Goal: Information Seeking & Learning: Learn about a topic

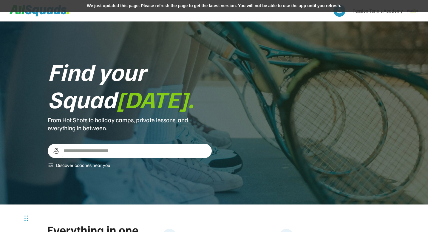
scroll to position [731, 0]
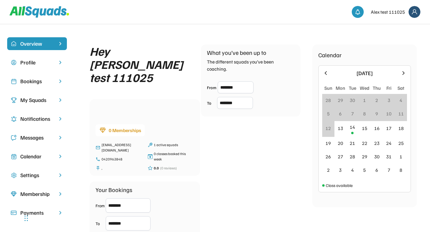
click at [179, 46] on div "Hey Alex test 111025" at bounding box center [139, 63] width 99 height 39
click at [171, 34] on div "Overview Profile Bookings My Squads Notifications Messages Calendar Settings Me…" at bounding box center [215, 156] width 430 height 252
click at [229, 138] on div "Hey Alex test 111025 0 Memberships acbrown23+clubtest111025@gmail.com 042096384…" at bounding box center [253, 148] width 327 height 208
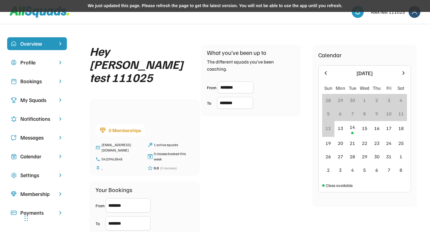
click at [177, 5] on div "We just updated this page. Please refresh the page to get the latest version. Y…" at bounding box center [215, 6] width 430 height 12
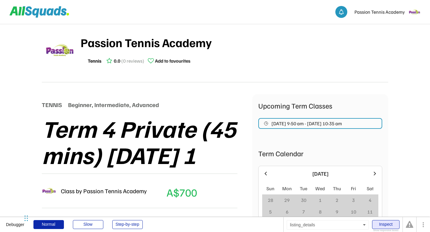
click at [384, 227] on div "Inspect" at bounding box center [385, 224] width 27 height 9
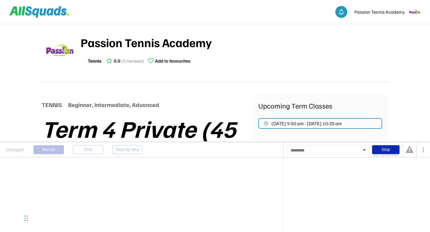
click at [309, 152] on div at bounding box center [328, 150] width 82 height 10
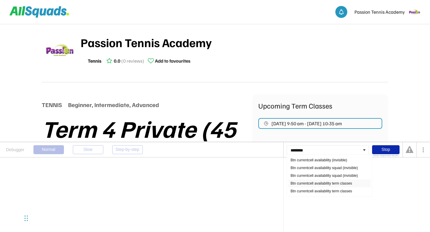
type input "********"
click at [315, 184] on div "Btn currentcell availability term classes" at bounding box center [329, 184] width 82 height 8
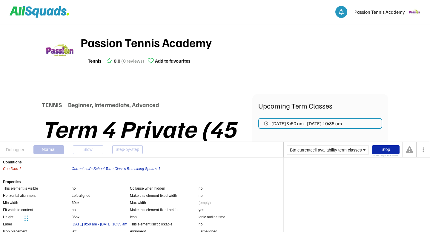
scroll to position [20, 0]
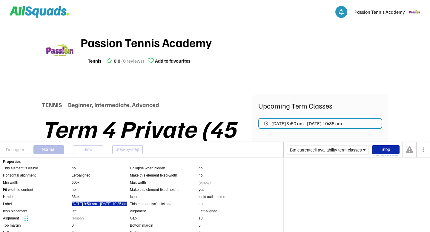
click at [92, 203] on div "Oct 17, 2025 9:50 am - Dec 12, 2025 10:35 am" at bounding box center [100, 204] width 56 height 5
click at [330, 169] on div ":first item" at bounding box center [329, 169] width 15 height 4
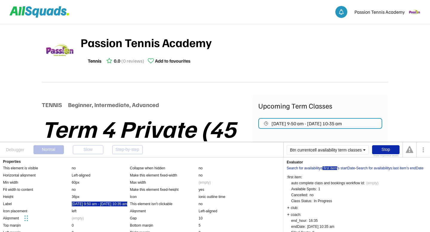
scroll to position [86, 0]
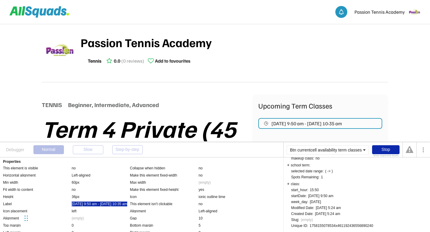
click at [346, 225] on div "1758155078534x461192436556890240" at bounding box center [342, 226] width 64 height 4
copy div "1758155078534x461192436556890240"
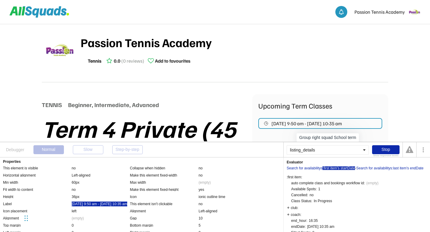
click at [347, 169] on div "'s startDate" at bounding box center [346, 169] width 18 height 4
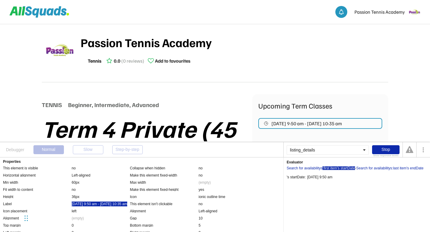
click at [328, 169] on div ":first item" at bounding box center [329, 169] width 15 height 4
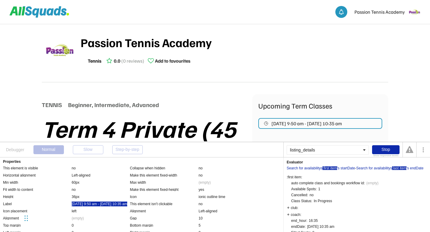
click at [400, 169] on div ":last item" at bounding box center [399, 169] width 14 height 4
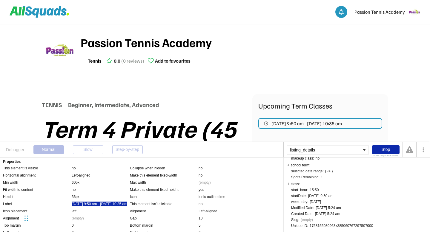
click at [330, 225] on div "1758155080963x385060767297507000" at bounding box center [342, 226] width 64 height 4
copy div "1758155080963x385060767297507000"
click at [366, 208] on div "auto complete class and bookings workflow id: This user is a user without an ID…" at bounding box center [334, 160] width 87 height 135
click at [338, 227] on div "1758155080963x385060767297507000" at bounding box center [342, 226] width 64 height 4
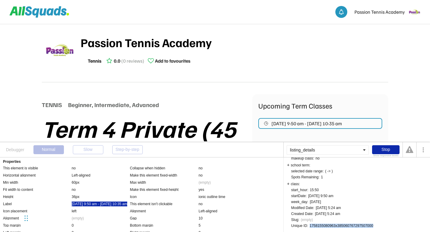
click at [338, 227] on div "1758155080963x385060767297507000" at bounding box center [342, 226] width 64 height 4
click at [354, 200] on div "auto complete class and bookings workflow id: This user is a user without an ID…" at bounding box center [334, 160] width 87 height 135
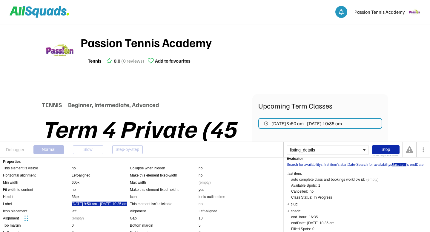
scroll to position [0, 0]
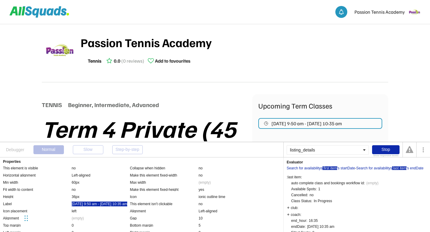
click at [325, 168] on div ":first item" at bounding box center [329, 169] width 15 height 4
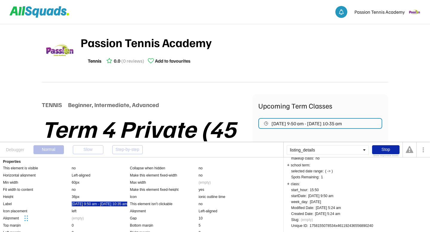
click at [364, 224] on div "1758155078534x461192436556890240" at bounding box center [342, 226] width 64 height 4
copy div "1758155078534x461192436556890240"
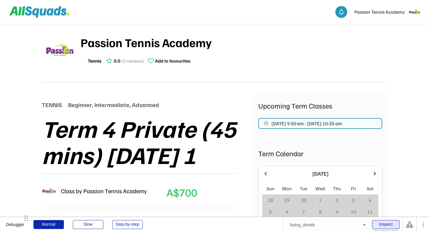
click at [384, 224] on div "Inspect" at bounding box center [385, 224] width 27 height 9
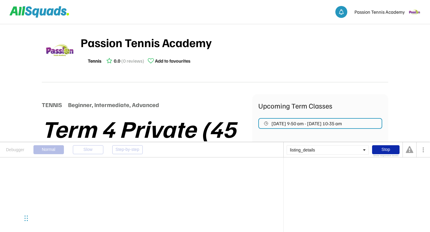
click at [304, 152] on div "listing_details" at bounding box center [328, 150] width 82 height 10
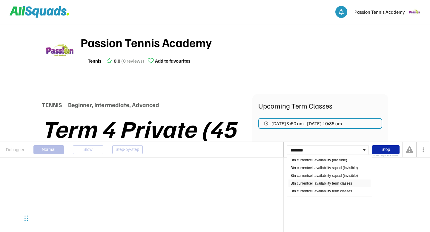
type input "********"
click at [315, 184] on div "Btn currentcell availability term classes" at bounding box center [329, 184] width 82 height 8
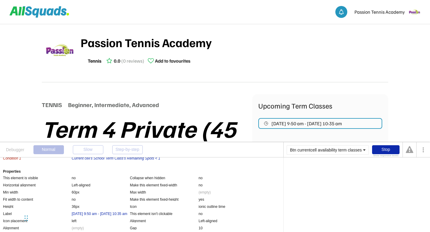
scroll to position [12, 0]
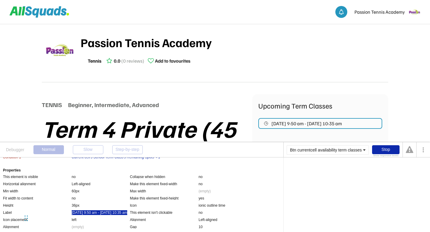
click at [104, 215] on div "Oct 17, 2025 9:50 am - Dec 12, 2025 10:35 am" at bounding box center [100, 212] width 56 height 5
click at [330, 168] on div ":first item" at bounding box center [329, 169] width 15 height 4
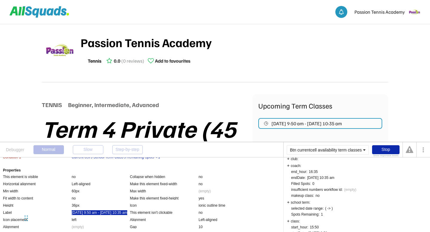
scroll to position [86, 0]
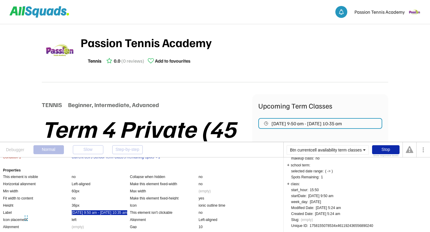
click at [333, 226] on div "1758155078534x461192436556890240" at bounding box center [342, 226] width 64 height 4
copy div "1758155078534x461192436556890240"
click at [305, 150] on div at bounding box center [328, 150] width 82 height 10
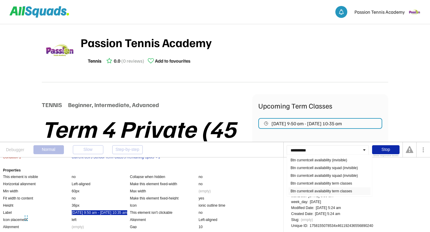
type input "**********"
click at [313, 191] on div "Btn currentcell availability term classes" at bounding box center [329, 191] width 82 height 8
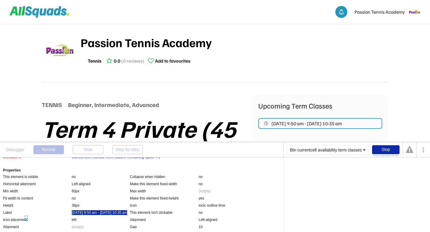
click at [99, 215] on div "Oct 17, 2025 9:50 am - Dec 12, 2025 10:35 am" at bounding box center [100, 212] width 56 height 5
click at [333, 169] on div ":first item" at bounding box center [329, 169] width 15 height 4
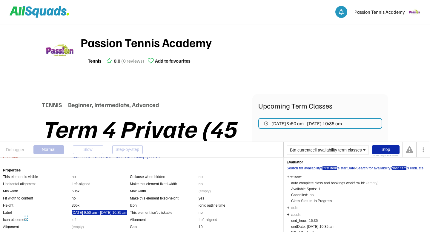
click at [403, 167] on div ":last item" at bounding box center [399, 169] width 14 height 4
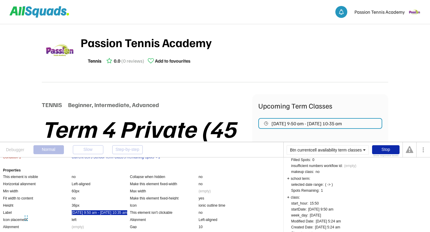
scroll to position [86, 0]
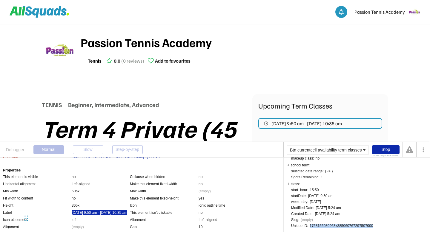
drag, startPoint x: 373, startPoint y: 225, endPoint x: 311, endPoint y: 227, distance: 62.7
click at [311, 227] on div "1758155080963x385060767297507000" at bounding box center [342, 226] width 64 height 4
copy div "1758155080963x385060767297507000"
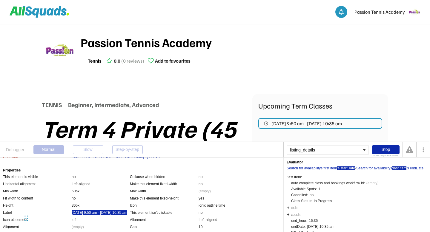
click at [342, 168] on div "'s startDate" at bounding box center [346, 169] width 18 height 4
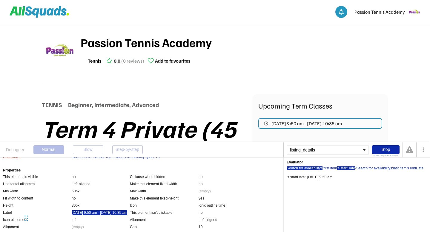
click at [317, 169] on div "Search for availabilitys" at bounding box center [305, 169] width 36 height 4
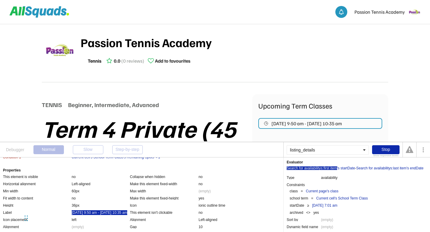
click at [332, 167] on div ":first item" at bounding box center [329, 169] width 15 height 4
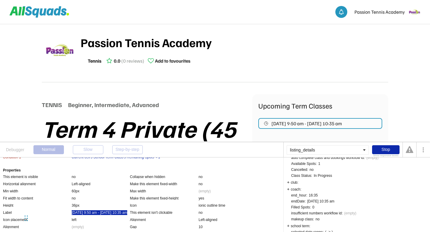
scroll to position [86, 0]
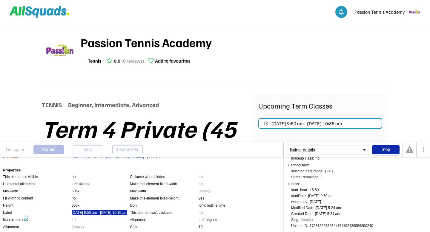
click at [343, 226] on div "1758155078534x461192436556890240" at bounding box center [342, 226] width 64 height 4
copy div "1758155078534x461192436556890240"
click at [95, 213] on div "Oct 17, 2025 9:50 am - Dec 12, 2025 10:35 am" at bounding box center [100, 212] width 56 height 5
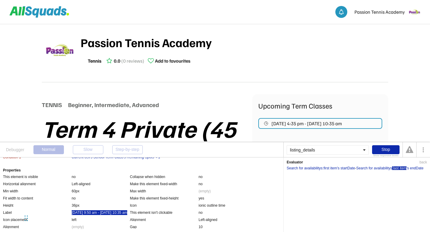
click at [403, 168] on div ":last item" at bounding box center [399, 169] width 14 height 4
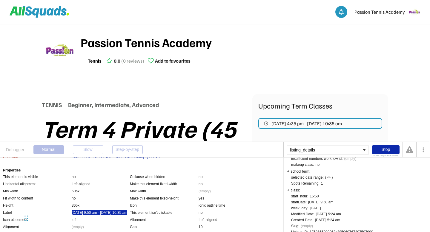
scroll to position [86, 0]
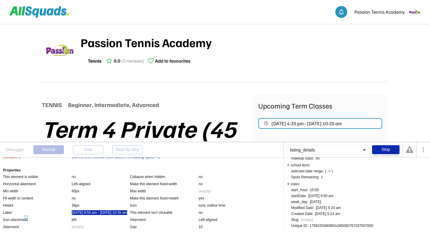
click at [355, 225] on div "1758155080963x385060767297507000" at bounding box center [342, 226] width 64 height 4
copy div "1758155080963x385060767297507000"
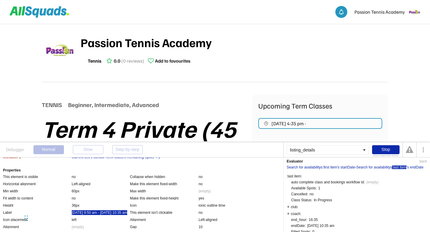
scroll to position [0, 0]
click at [400, 168] on div ":last item" at bounding box center [399, 169] width 14 height 4
click at [329, 167] on div ":first item" at bounding box center [329, 169] width 15 height 4
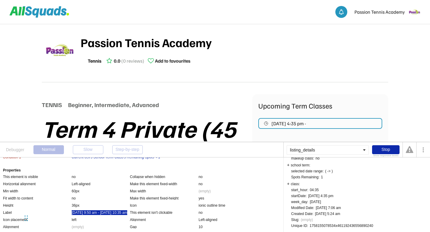
click at [322, 225] on div "1758155078534x461192436556890240" at bounding box center [342, 226] width 64 height 4
copy div "1758155078534x461192436556890240"
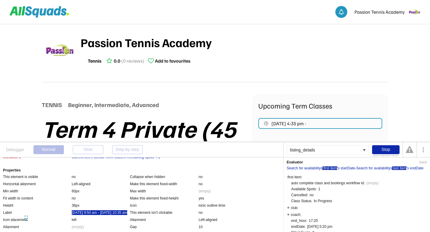
click at [403, 169] on div ":last item" at bounding box center [399, 169] width 14 height 4
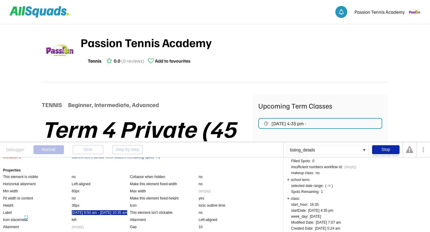
scroll to position [86, 0]
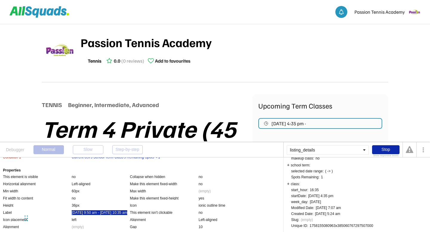
click at [341, 226] on div "1758155080963x385060767297507000" at bounding box center [342, 226] width 64 height 4
copy div "1758155080963x385060767297507000"
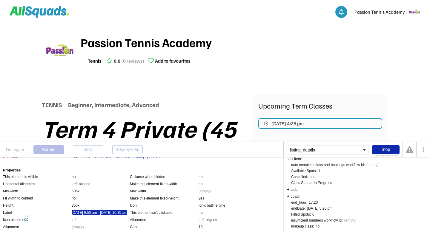
scroll to position [0, 0]
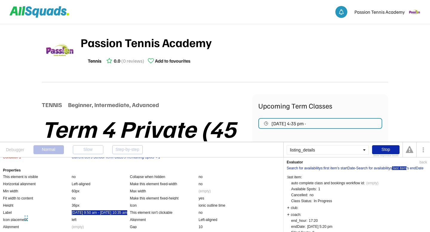
click at [399, 168] on div ":last item" at bounding box center [399, 169] width 14 height 4
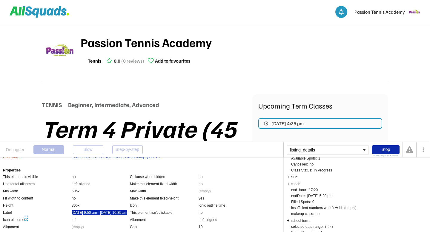
scroll to position [31, 0]
drag, startPoint x: 309, startPoint y: 197, endPoint x: 317, endPoint y: 196, distance: 8.4
click at [317, 196] on div "Oct 17, 2025 5:20 pm" at bounding box center [319, 196] width 25 height 4
click at [326, 197] on div "Oct 17, 2025 5:20 pm" at bounding box center [319, 196] width 25 height 4
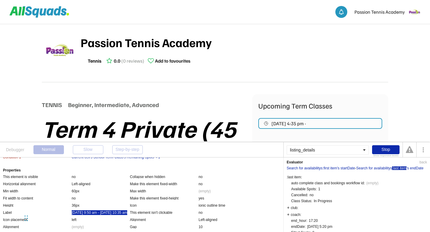
click at [399, 168] on div ":last item" at bounding box center [399, 169] width 14 height 4
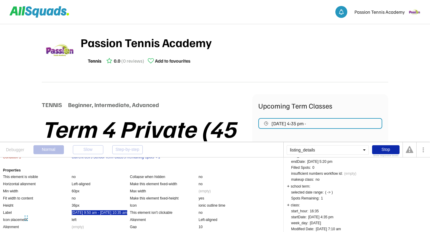
scroll to position [86, 0]
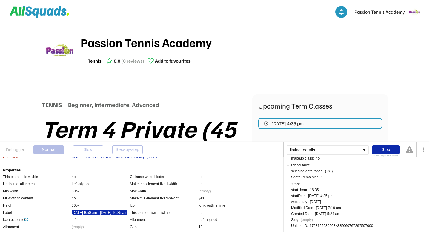
click at [351, 226] on div "1758155080963x385060767297507000" at bounding box center [342, 226] width 64 height 4
copy div "1758155080963x385060767297507000"
click at [370, 208] on div "auto complete class and bookings workflow id: This user is a user without an ID…" at bounding box center [334, 160] width 87 height 135
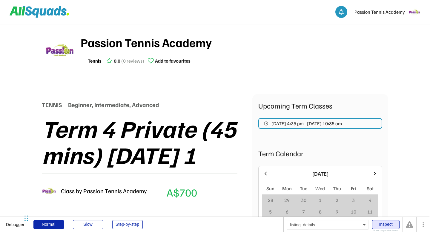
click at [385, 228] on div "Inspect" at bounding box center [385, 224] width 27 height 9
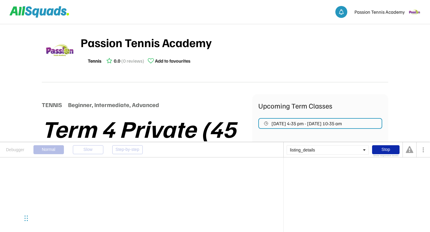
click at [308, 150] on div "listing_details" at bounding box center [328, 150] width 82 height 10
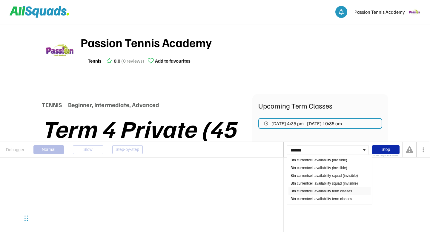
type input "*******"
click at [308, 189] on div "Btn currentcell availability term classes" at bounding box center [329, 191] width 82 height 8
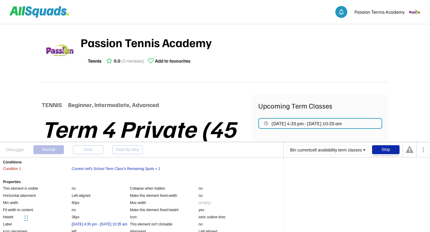
scroll to position [3, 0]
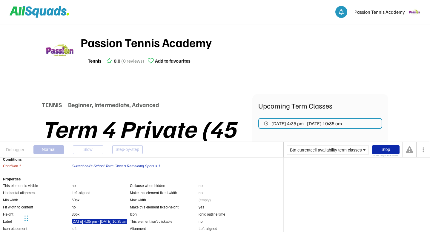
click at [110, 220] on div "Oct 17, 2025 4:35 pm - Dec 5, 2025 10:35 am" at bounding box center [100, 221] width 56 height 5
click at [400, 168] on div ":last item" at bounding box center [399, 169] width 14 height 4
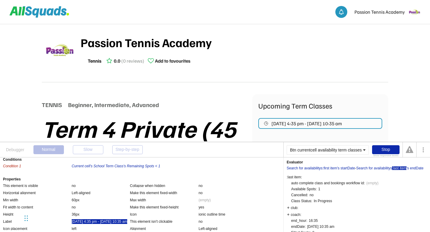
scroll to position [86, 0]
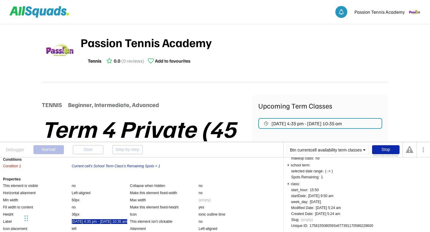
click at [361, 225] on div "1758155080593x677391170586228600" at bounding box center [342, 226] width 64 height 4
copy div "1758155080593x677391170586228600"
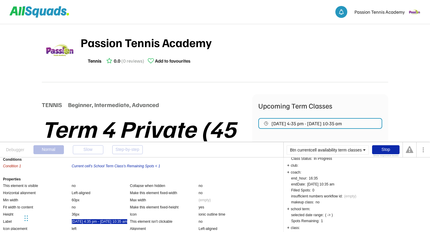
scroll to position [0, 0]
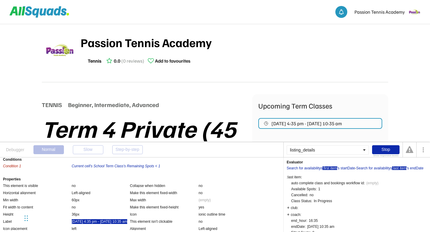
click at [330, 169] on div ":first item" at bounding box center [329, 169] width 15 height 4
click at [343, 169] on div "'s startDate" at bounding box center [346, 169] width 18 height 4
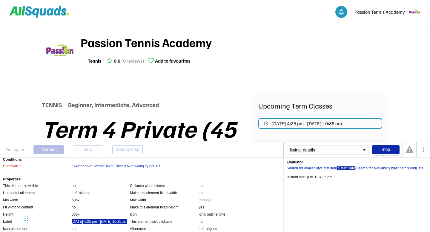
drag, startPoint x: 343, startPoint y: 177, endPoint x: 312, endPoint y: 178, distance: 31.4
click at [312, 178] on div "'s startDate: This user is a user without an ID, created when no cookies were a…" at bounding box center [357, 176] width 140 height 6
drag, startPoint x: 308, startPoint y: 178, endPoint x: 342, endPoint y: 179, distance: 34.3
click at [342, 179] on div "'s startDate: This user is a user without an ID, created when no cookies were a…" at bounding box center [357, 176] width 140 height 6
click at [327, 178] on div "[DATE] 4:35 pm" at bounding box center [319, 178] width 25 height 4
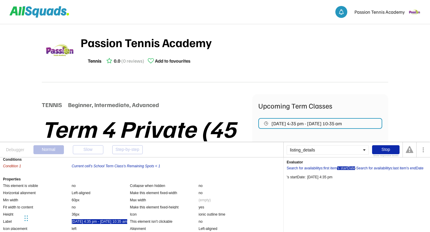
drag, startPoint x: 308, startPoint y: 177, endPoint x: 341, endPoint y: 177, distance: 32.8
click at [332, 177] on div "[DATE] 4:35 pm" at bounding box center [319, 178] width 25 height 4
copy div "[DATE] 4:35 pm"
click at [330, 169] on div ":first item" at bounding box center [329, 169] width 15 height 4
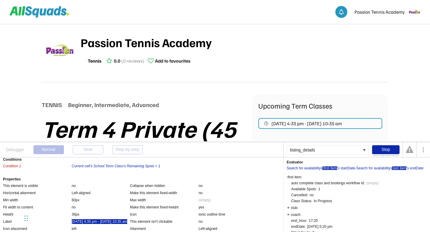
click at [399, 168] on div ":last item" at bounding box center [399, 169] width 14 height 4
click at [398, 169] on div ":last item" at bounding box center [399, 169] width 14 height 4
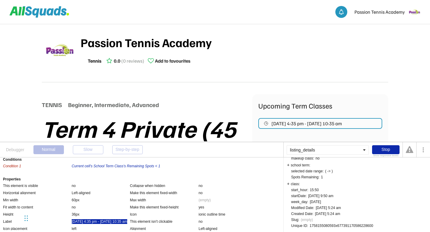
click at [369, 227] on div "1758155080593x677391170586228600" at bounding box center [342, 226] width 64 height 4
copy div "1758155080593x677391170586228600"
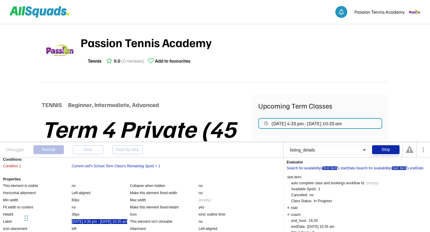
click at [332, 169] on div ":first item" at bounding box center [329, 169] width 15 height 4
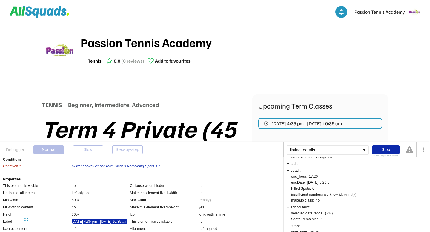
scroll to position [86, 0]
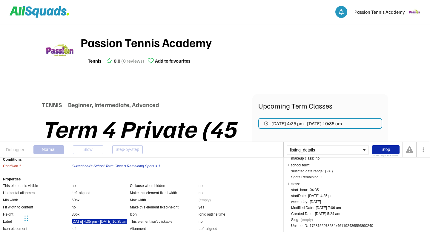
click at [363, 226] on div "1758155078534x461192436556890240" at bounding box center [342, 226] width 64 height 4
copy div "1758155078534x461192436556890240"
click at [361, 207] on div "auto complete class and bookings workflow id: This user is a user without an ID…" at bounding box center [334, 160] width 87 height 135
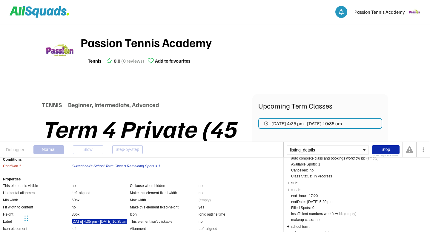
scroll to position [0, 0]
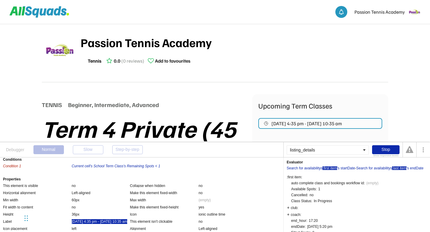
click at [402, 169] on div ":last item" at bounding box center [399, 169] width 14 height 4
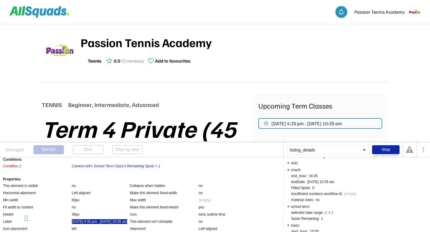
scroll to position [86, 0]
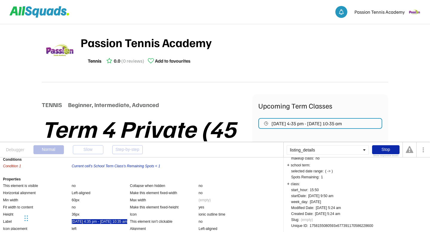
click at [358, 226] on div "1758155080593x677391170586228600" at bounding box center [342, 226] width 64 height 4
copy div "1758155080593x677391170586228600"
click at [388, 150] on div "Stop" at bounding box center [385, 149] width 27 height 9
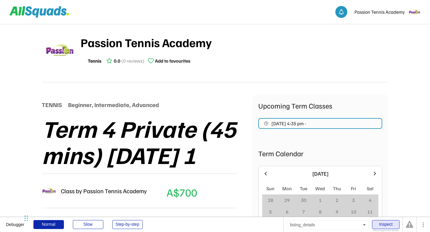
click at [385, 223] on div "Inspect" at bounding box center [385, 224] width 27 height 9
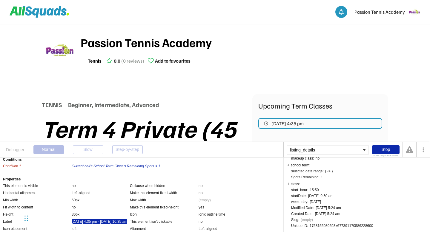
click at [375, 210] on div "auto complete class and bookings workflow id: This user is a user without an ID…" at bounding box center [334, 160] width 87 height 135
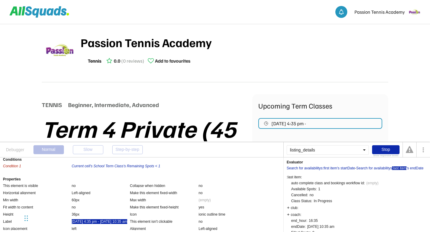
click at [402, 169] on div ":last item" at bounding box center [399, 169] width 14 height 4
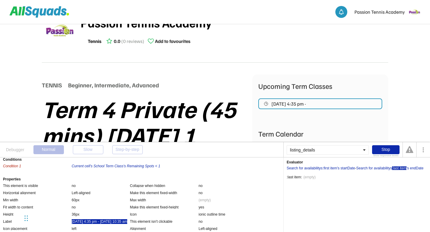
scroll to position [23, 0]
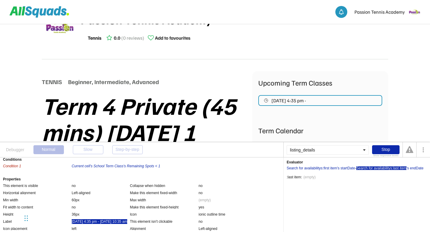
click at [386, 170] on div "Search for availabilitys" at bounding box center [374, 169] width 36 height 4
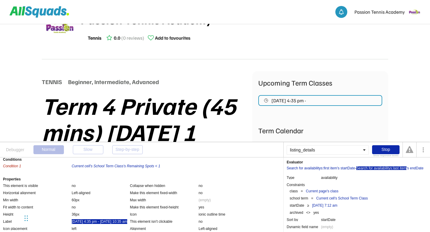
click at [399, 168] on div ":last item" at bounding box center [399, 169] width 14 height 4
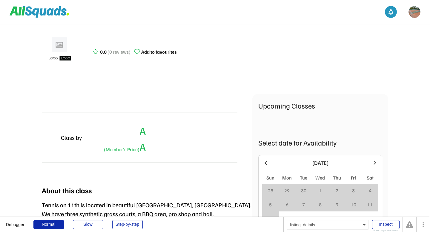
scroll to position [23, 0]
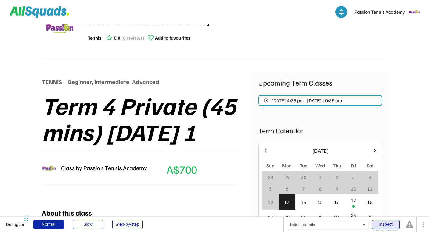
click at [382, 225] on div "Inspect" at bounding box center [385, 224] width 27 height 9
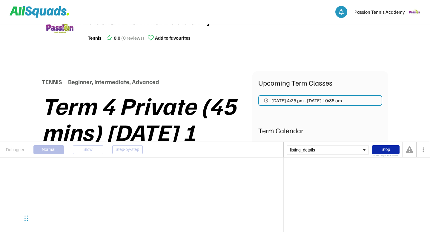
click at [307, 152] on div "listing_details" at bounding box center [328, 150] width 82 height 10
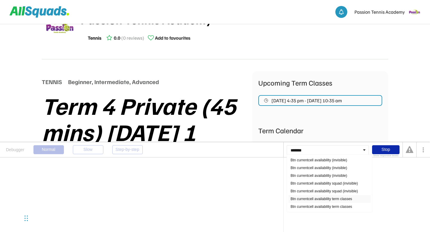
type input "*******"
click at [312, 200] on div "Btn currentcell availability term classes" at bounding box center [329, 199] width 82 height 8
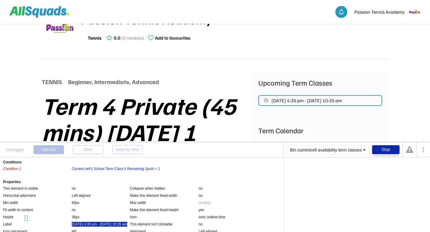
click at [108, 225] on div "[DATE] 4:35 pm - [DATE] 10:35 am" at bounding box center [100, 224] width 56 height 5
click at [402, 167] on div ":last item" at bounding box center [399, 169] width 14 height 4
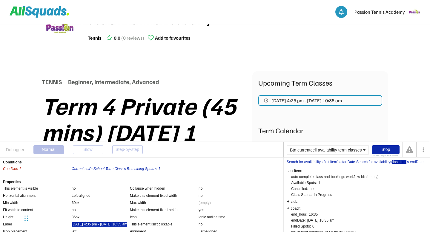
scroll to position [0, 0]
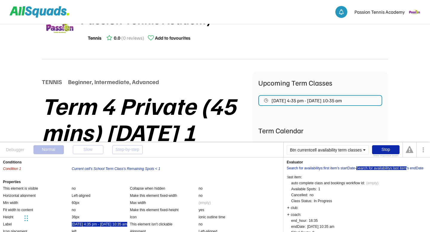
click at [373, 169] on div "Search for availabilitys" at bounding box center [374, 169] width 36 height 4
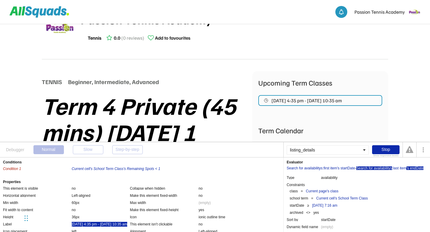
click at [415, 169] on div "'s endDate" at bounding box center [414, 169] width 17 height 4
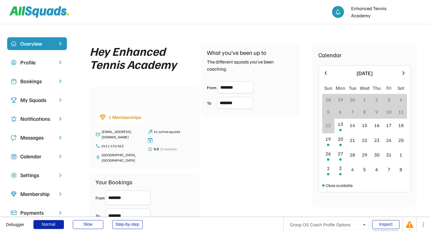
click at [46, 67] on div "Profile" at bounding box center [37, 62] width 60 height 13
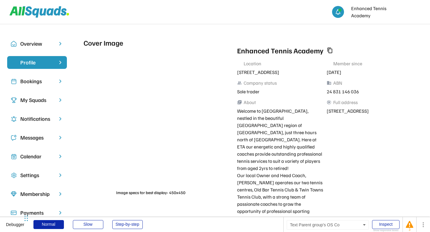
click at [34, 102] on div "My Squads" at bounding box center [36, 100] width 33 height 8
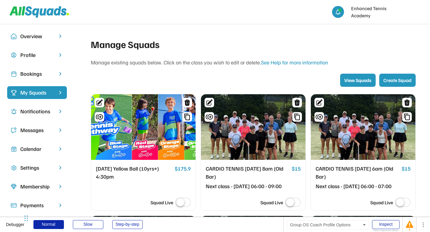
scroll to position [7, 0]
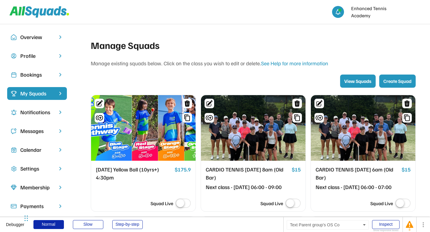
click at [34, 72] on div "Bookings" at bounding box center [36, 75] width 33 height 8
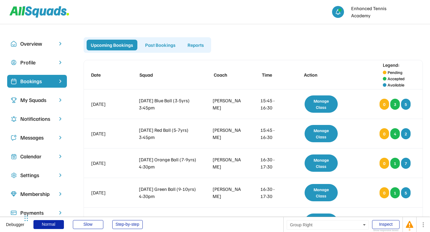
click at [256, 41] on div "Upcoming Bookings Past Bookings Reports" at bounding box center [253, 45] width 339 height 16
click at [413, 12] on img at bounding box center [414, 12] width 12 height 12
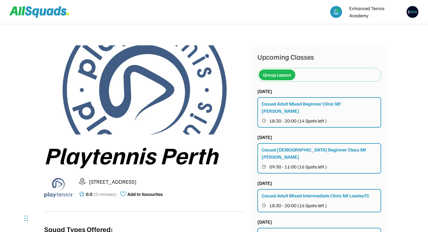
click at [414, 13] on img at bounding box center [413, 12] width 12 height 12
click at [412, 14] on img at bounding box center [413, 12] width 12 height 12
click at [283, 76] on div "Group Lesson" at bounding box center [277, 74] width 28 height 7
click at [294, 72] on div "Group Lesson" at bounding box center [277, 75] width 36 height 11
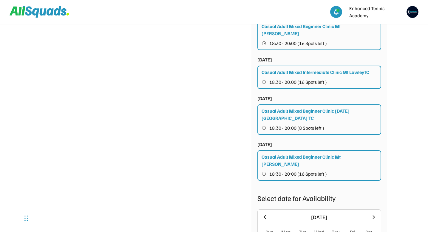
scroll to position [1673, 0]
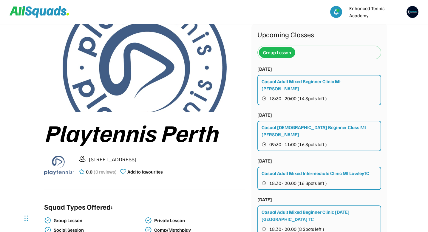
scroll to position [19, 0]
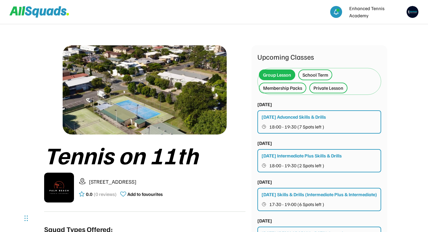
click at [325, 74] on div "School Term" at bounding box center [316, 74] width 26 height 7
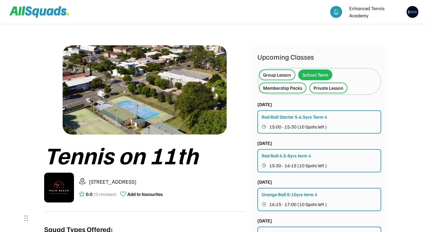
click at [276, 87] on div "Membership Packs" at bounding box center [282, 87] width 39 height 7
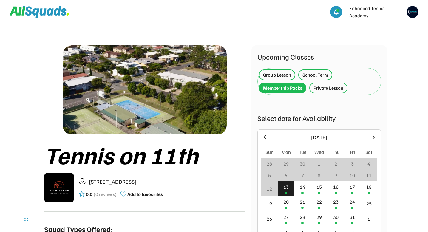
click at [328, 88] on div "Private Lesson" at bounding box center [329, 87] width 30 height 7
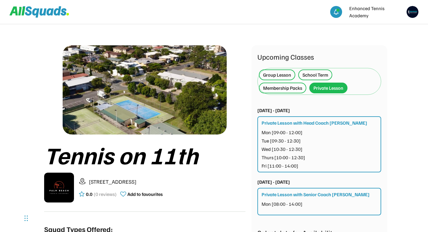
click at [277, 77] on div "Group Lesson" at bounding box center [277, 74] width 28 height 7
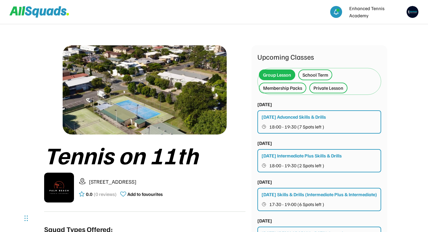
click at [324, 75] on div "School Term" at bounding box center [316, 74] width 26 height 7
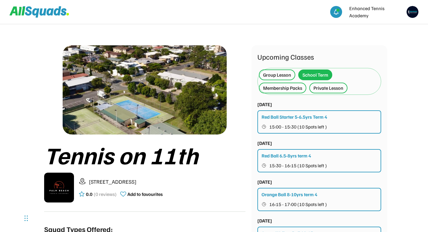
click at [282, 74] on div "Group Lesson" at bounding box center [277, 74] width 28 height 7
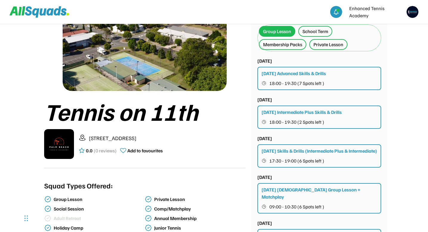
scroll to position [39, 0]
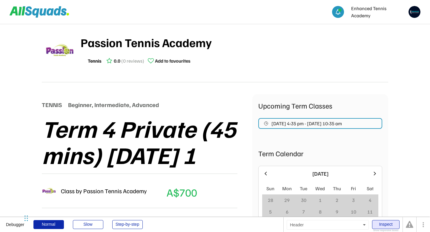
click at [383, 225] on div "Inspect" at bounding box center [385, 224] width 27 height 9
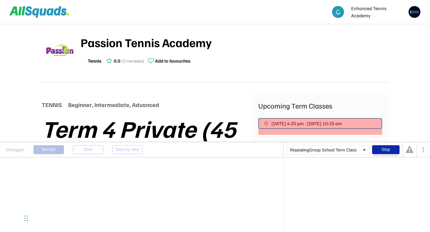
scroll to position [19, 0]
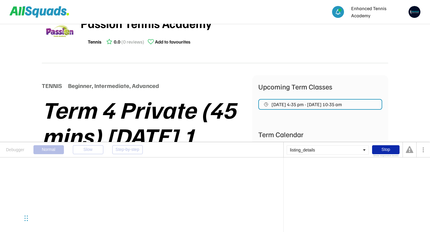
click at [305, 150] on div "listing_details" at bounding box center [328, 150] width 82 height 10
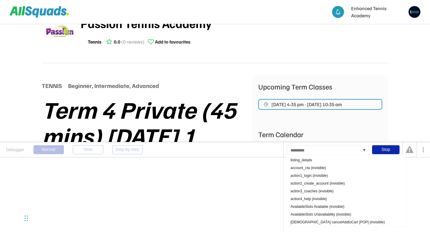
click at [308, 151] on div at bounding box center [328, 150] width 82 height 10
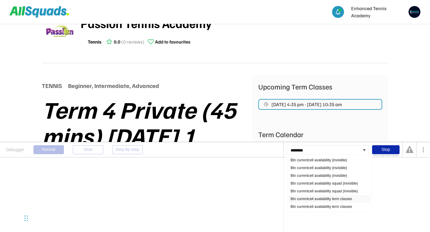
type input "********"
click at [332, 199] on div "Btn currentcell availability term classes" at bounding box center [329, 199] width 82 height 8
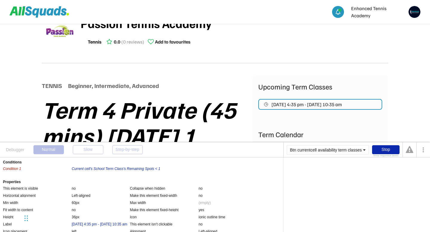
scroll to position [15, 0]
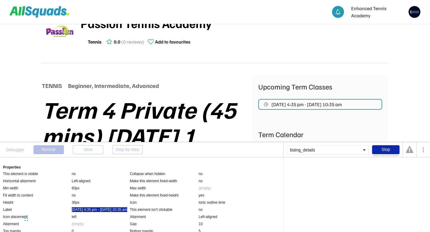
click at [89, 212] on div "Oct 17, 2025 4:35 pm - Nov 28, 2025 10:35 am" at bounding box center [100, 209] width 56 height 5
click at [332, 168] on div ":first item" at bounding box center [329, 169] width 15 height 4
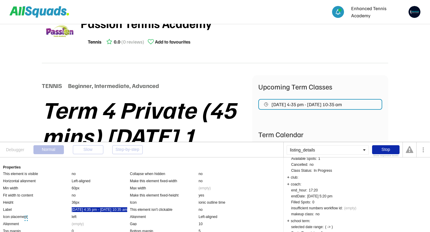
scroll to position [86, 0]
click at [361, 226] on div "1758155078534x461192436556890240" at bounding box center [342, 226] width 64 height 4
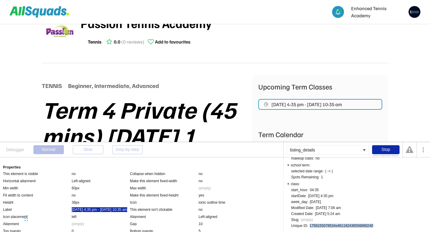
click at [361, 226] on div "1758155078534x461192436556890240" at bounding box center [342, 226] width 64 height 4
copy div "1758155078534x461192436556890240"
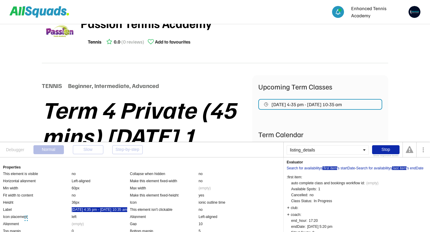
click at [402, 168] on div ":last item" at bounding box center [399, 169] width 14 height 4
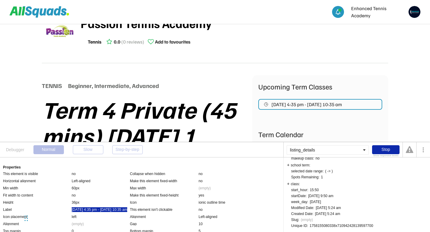
click at [368, 226] on div "1758155080338x710942428139597700" at bounding box center [342, 226] width 64 height 4
copy div "1758155080338x710942428139597700"
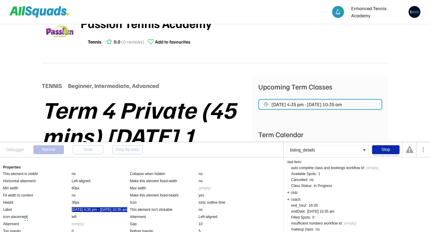
scroll to position [1, 0]
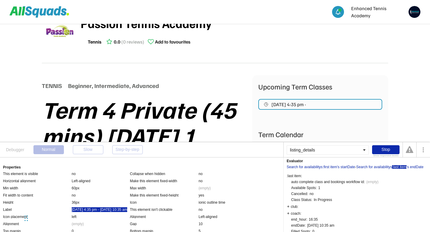
click at [402, 165] on div ":last item" at bounding box center [399, 167] width 14 height 4
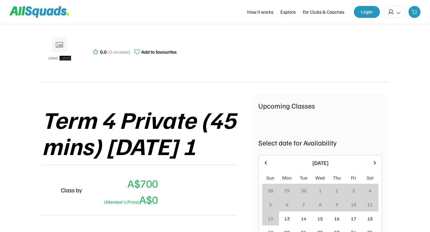
scroll to position [19, 0]
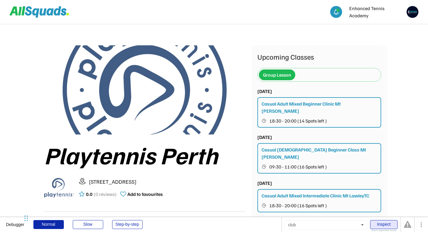
click at [385, 223] on div "Inspect" at bounding box center [384, 224] width 27 height 9
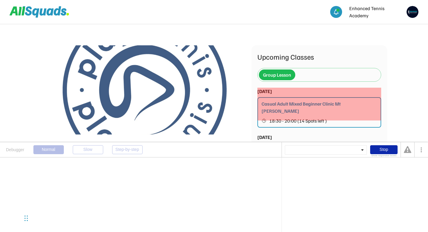
click at [328, 94] on div "[DATE] Casual Adult Mixed Beginner Clinic Mt [PERSON_NAME] 18:30 - 20:00 (14 Sp…" at bounding box center [320, 108] width 124 height 40
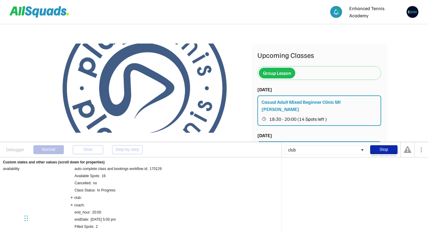
scroll to position [254, 0]
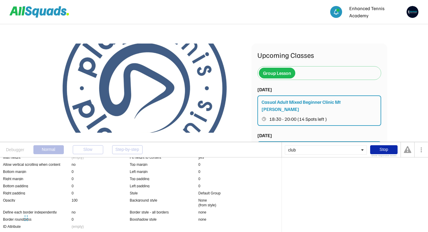
click at [313, 153] on div "club" at bounding box center [326, 150] width 82 height 10
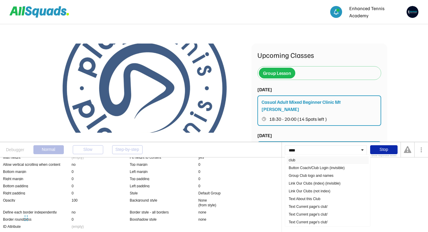
type input "****"
click at [301, 159] on div "club" at bounding box center [328, 160] width 82 height 8
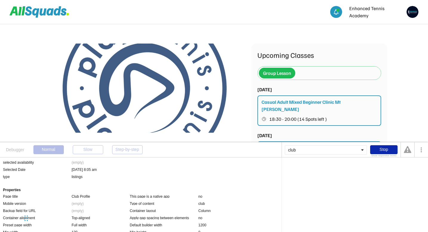
scroll to position [0, 0]
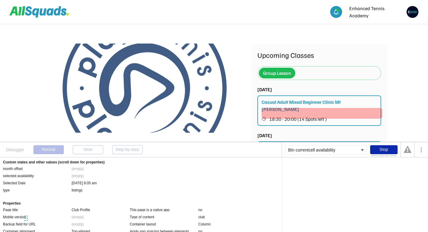
click at [289, 117] on span "18:30 - 20:00 (14 Spots left )" at bounding box center [299, 119] width 58 height 5
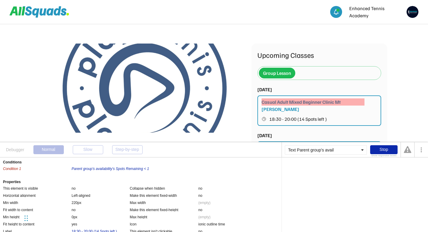
click at [285, 104] on div "Casual Adult Mixed Beginner Clinic Mt [PERSON_NAME]" at bounding box center [320, 106] width 116 height 14
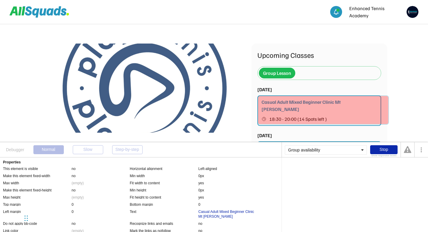
click at [275, 97] on div "Casual Adult Mixed Beginner Clinic Mt Lawley TC 18:30 - 20:00 (14 Spots left )" at bounding box center [320, 111] width 124 height 30
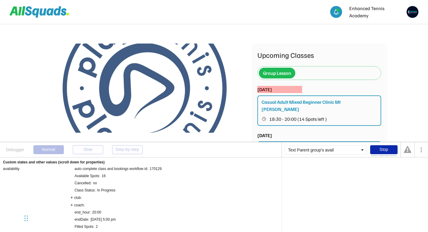
click at [272, 90] on div "Tue 14 October, 2025" at bounding box center [265, 89] width 15 height 7
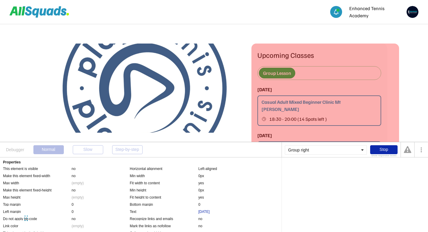
click at [322, 87] on div "Tue 14 October, 2025 Casual Adult Mixed Beginner Clinic Mt Lawley TC 18:30 - 20…" at bounding box center [320, 106] width 124 height 40
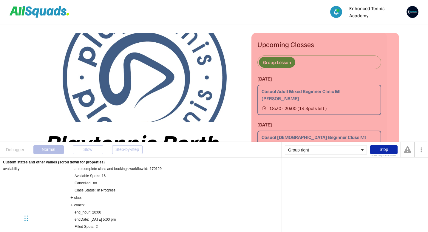
scroll to position [6, 0]
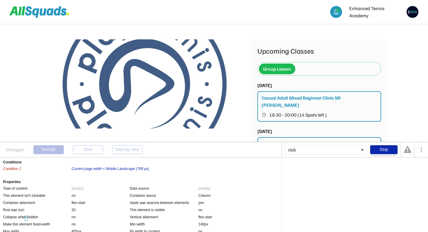
click at [312, 153] on div "club" at bounding box center [326, 150] width 82 height 10
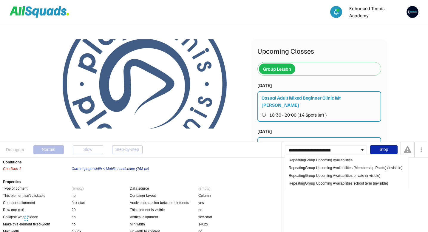
scroll to position [0, 31]
type input "**********"
click at [316, 161] on div "RepeatingGroup Upcoming Availabilities" at bounding box center [347, 160] width 120 height 8
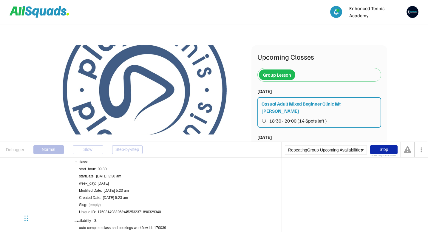
scroll to position [0, 0]
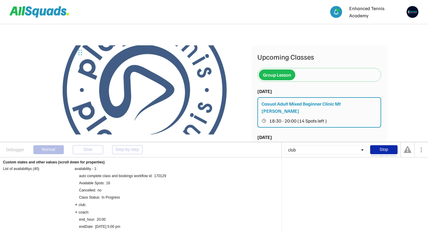
drag, startPoint x: 26, startPoint y: 219, endPoint x: 77, endPoint y: 38, distance: 188.3
click at [77, 38] on div "Chat Widget" at bounding box center [69, 52] width 30 height 29
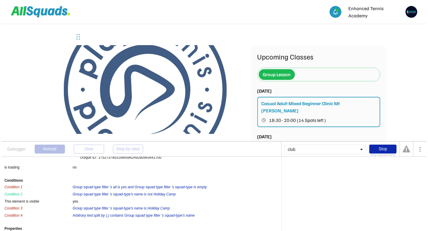
scroll to position [5550, 0]
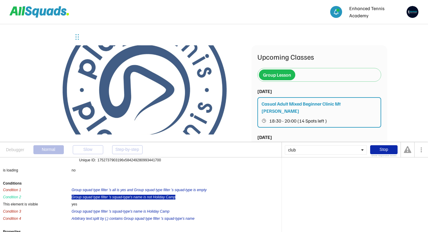
click at [99, 198] on div "Group squad type filter 's squad-type's name is not Holiday Camp" at bounding box center [124, 197] width 104 height 5
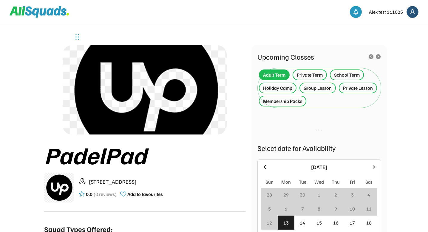
click at [313, 89] on div "Group Lesson" at bounding box center [318, 87] width 28 height 7
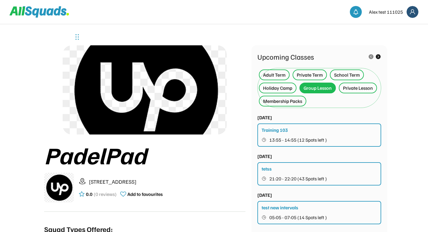
click at [379, 57] on use at bounding box center [379, 57] width 6 height 6
click at [372, 57] on use at bounding box center [371, 57] width 6 height 6
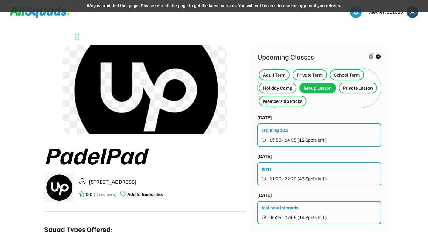
click at [175, 4] on div "We just updated this page. Please refresh the page to get the latest version. Y…" at bounding box center [214, 6] width 428 height 12
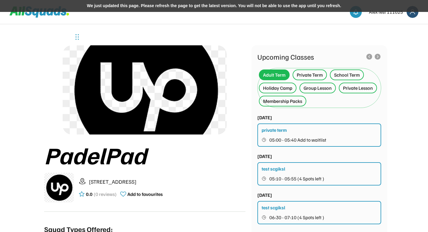
click at [155, 4] on div "We just updated this page. Please refresh the page to get the latest version. Y…" at bounding box center [214, 6] width 428 height 12
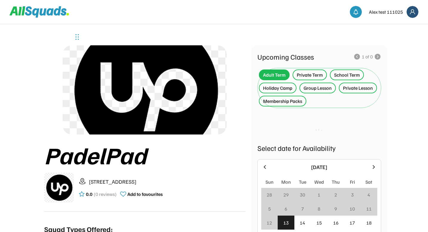
click at [322, 88] on div "Group Lesson" at bounding box center [318, 87] width 28 height 7
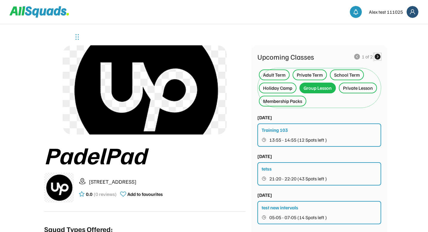
click at [378, 57] on use at bounding box center [377, 56] width 7 height 7
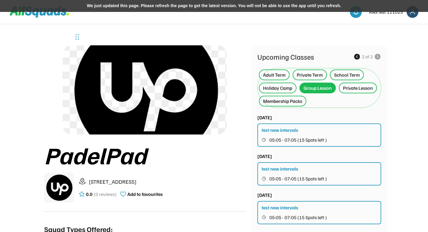
click at [196, 4] on div "We just updated this page. Please refresh the page to get the latest version. Y…" at bounding box center [214, 6] width 428 height 12
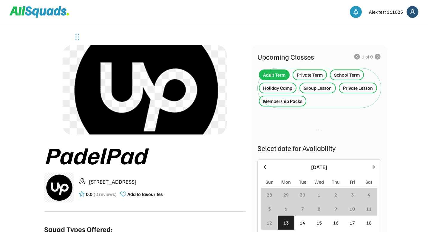
click at [318, 87] on div "Group Lesson" at bounding box center [318, 87] width 28 height 7
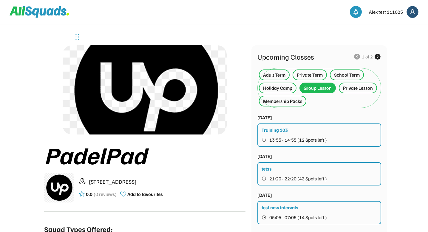
click at [378, 57] on icon at bounding box center [377, 56] width 7 height 7
click at [357, 58] on use at bounding box center [357, 56] width 7 height 7
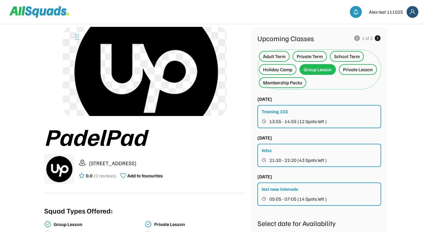
scroll to position [17, 0]
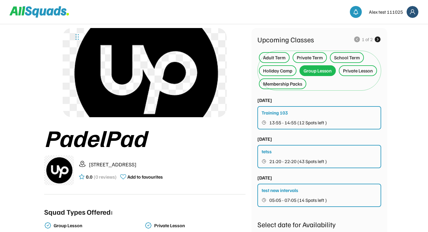
click at [378, 40] on icon at bounding box center [377, 39] width 7 height 7
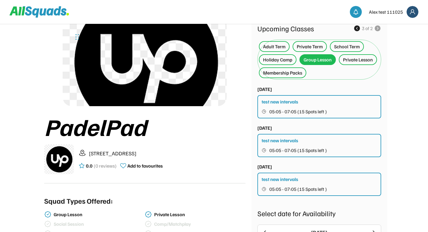
scroll to position [25, 0]
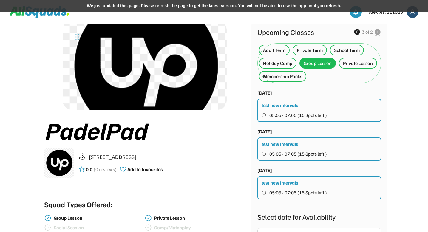
click at [163, 7] on div "We just updated this page. Please refresh the page to get the latest version. Y…" at bounding box center [214, 6] width 428 height 12
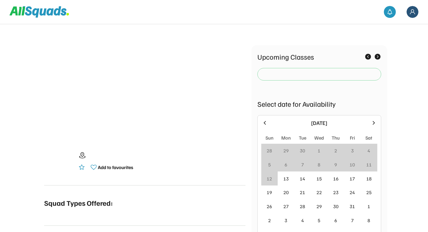
scroll to position [25, 0]
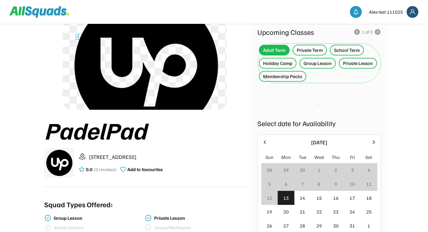
click at [322, 64] on div "Group Lesson" at bounding box center [318, 63] width 28 height 7
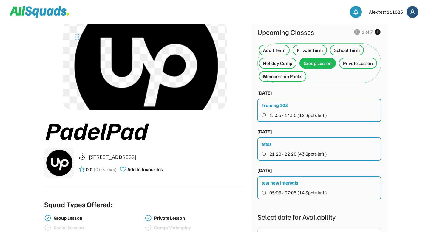
click at [379, 33] on use at bounding box center [377, 31] width 7 height 7
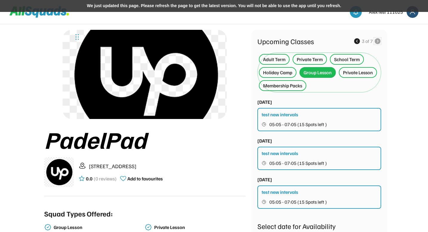
scroll to position [15, 0]
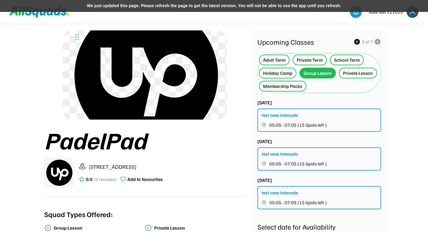
click at [357, 43] on use at bounding box center [357, 41] width 7 height 7
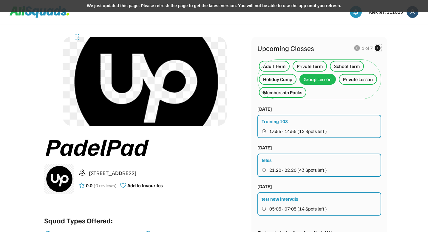
click at [379, 48] on use at bounding box center [377, 47] width 7 height 7
click at [356, 47] on icon at bounding box center [357, 47] width 7 height 7
click at [378, 50] on use at bounding box center [377, 47] width 7 height 7
click at [378, 49] on use at bounding box center [377, 47] width 7 height 7
click at [357, 48] on use at bounding box center [357, 47] width 7 height 7
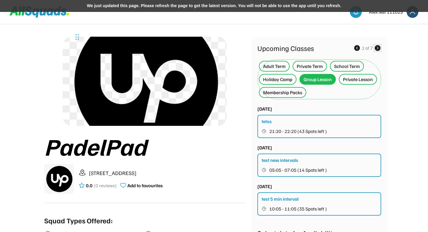
click at [379, 47] on use at bounding box center [377, 47] width 7 height 7
click at [236, 8] on div "We just updated this page. Please refresh the page to get the latest version. Y…" at bounding box center [214, 6] width 428 height 12
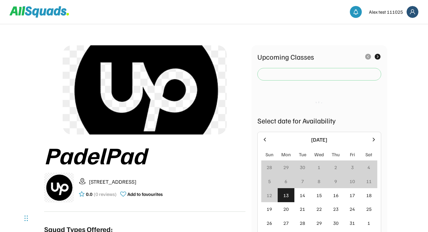
scroll to position [9, 0]
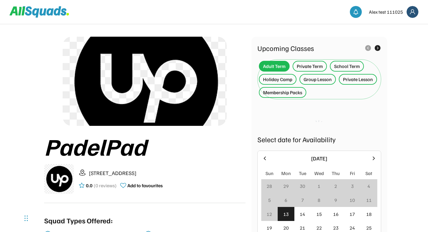
click at [324, 78] on div "Group Lesson" at bounding box center [318, 79] width 28 height 7
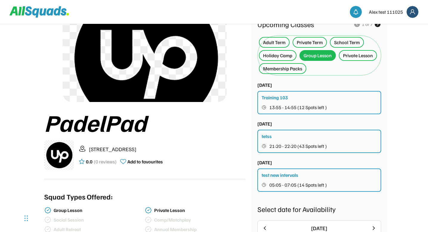
scroll to position [17, 0]
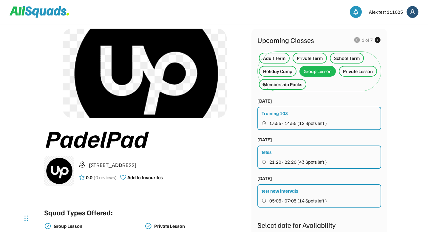
click at [379, 40] on use at bounding box center [377, 39] width 7 height 7
click at [378, 40] on icon at bounding box center [377, 39] width 7 height 7
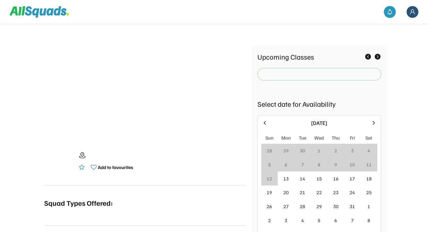
scroll to position [17, 0]
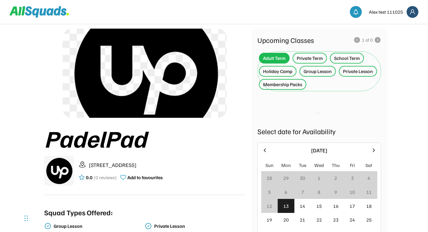
click at [322, 70] on div "Group Lesson" at bounding box center [318, 71] width 28 height 7
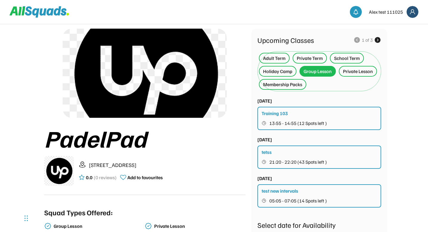
click at [378, 40] on use at bounding box center [377, 39] width 7 height 7
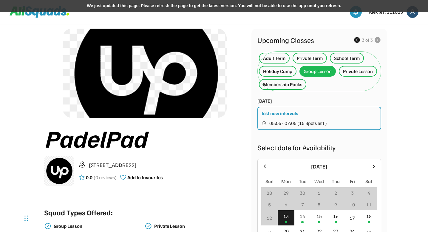
click at [169, 5] on div "We just updated this page. Please refresh the page to get the latest version. Y…" at bounding box center [214, 6] width 428 height 12
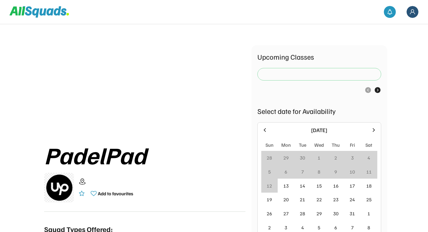
scroll to position [17, 0]
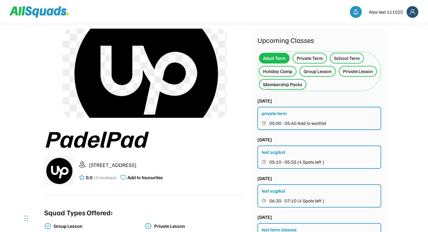
click at [319, 76] on div "Group Lesson" at bounding box center [318, 71] width 36 height 11
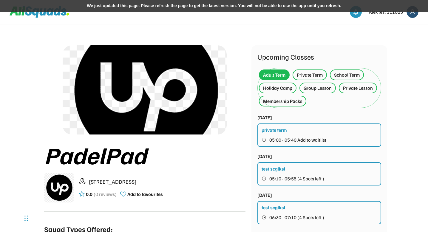
click at [153, 5] on div "We just updated this page. Please refresh the page to get the latest version. Y…" at bounding box center [214, 6] width 428 height 12
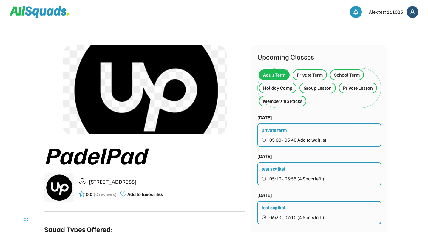
click at [320, 91] on div "Group Lesson" at bounding box center [318, 87] width 28 height 7
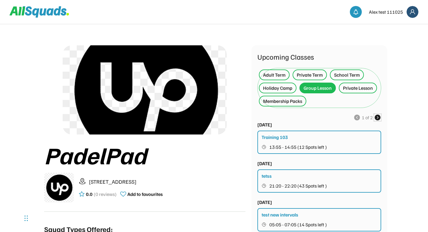
click at [378, 119] on use at bounding box center [377, 117] width 7 height 7
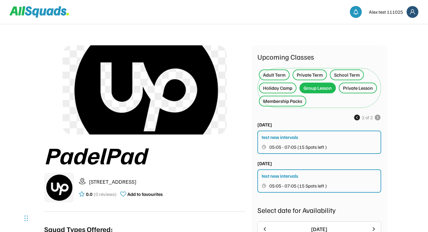
click at [358, 119] on use at bounding box center [357, 117] width 7 height 7
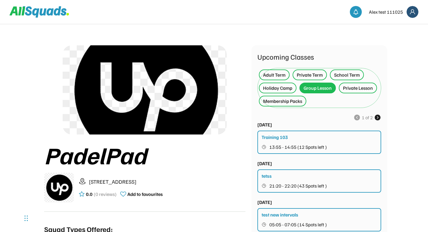
click at [277, 72] on div "Adult Term" at bounding box center [274, 74] width 22 height 7
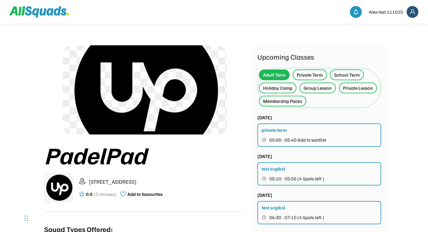
click at [301, 74] on div "Private Term" at bounding box center [310, 74] width 26 height 7
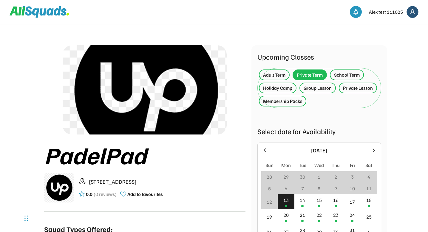
click at [346, 76] on div "School Term" at bounding box center [347, 74] width 26 height 7
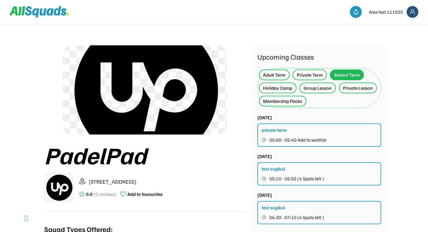
click at [277, 91] on div "Holiday Camp" at bounding box center [277, 87] width 29 height 7
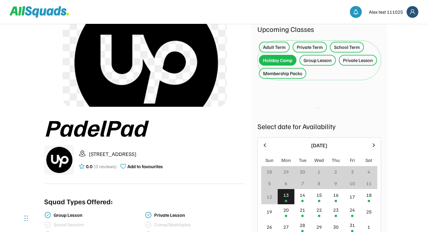
scroll to position [27, 0]
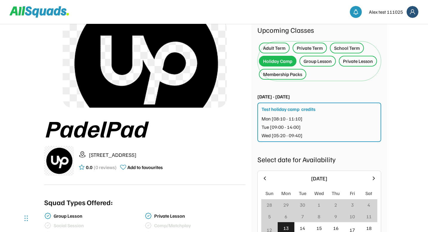
click at [290, 75] on div "Membership Packs" at bounding box center [282, 74] width 39 height 7
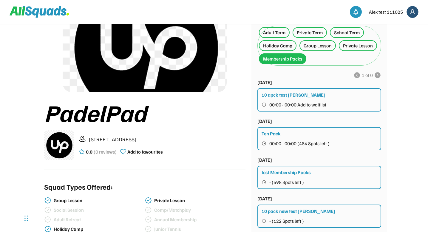
scroll to position [27, 0]
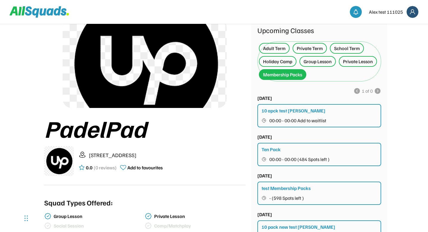
click at [363, 65] on div "Private Lesson" at bounding box center [358, 61] width 38 height 11
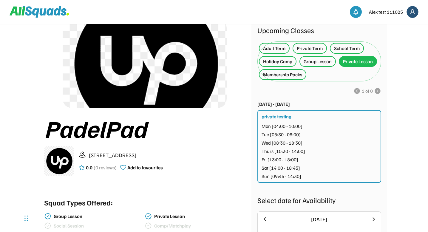
click at [398, 89] on div "PadelPad [STREET_ADDRESS] 0.0 (0 reviews) Add to favourites Squad Types Offered…" at bounding box center [214, 231] width 382 height 468
click at [224, 132] on div "PadelPad" at bounding box center [145, 128] width 202 height 26
click at [279, 46] on div "Adult Term" at bounding box center [274, 48] width 22 height 7
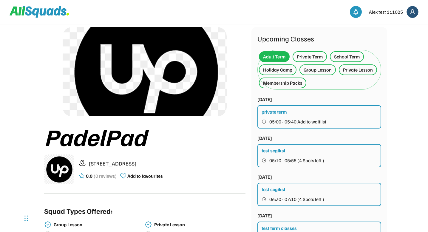
scroll to position [21, 0]
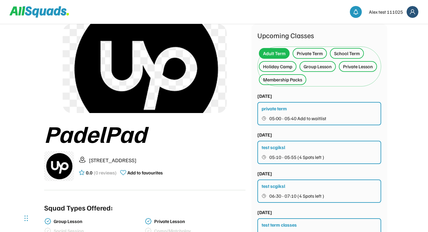
click at [313, 57] on div "Private Term" at bounding box center [310, 53] width 34 height 11
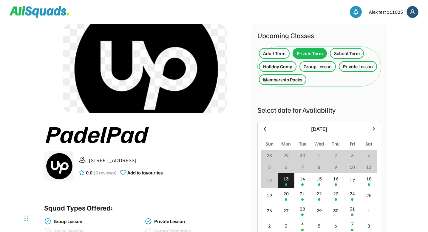
click at [339, 55] on div "School Term" at bounding box center [347, 53] width 26 height 7
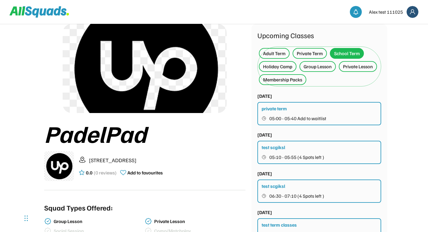
click at [276, 67] on div "Holiday Camp" at bounding box center [277, 66] width 29 height 7
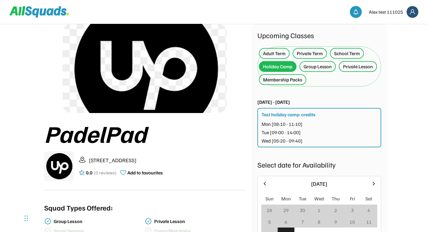
click at [310, 69] on div "Group Lesson" at bounding box center [318, 66] width 28 height 7
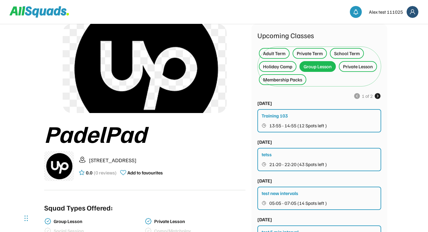
click at [355, 67] on div "Private Lesson" at bounding box center [358, 66] width 30 height 7
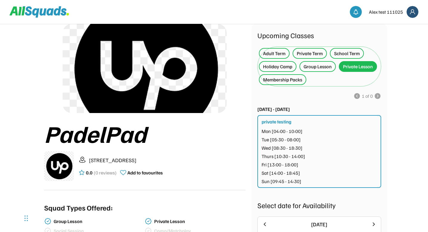
click at [288, 79] on div "Membership Packs" at bounding box center [282, 79] width 39 height 7
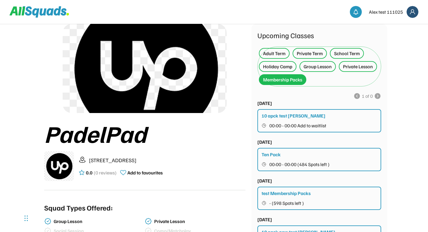
click at [277, 56] on div "Adult Term" at bounding box center [274, 53] width 22 height 7
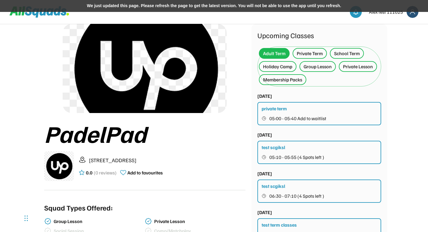
click at [316, 52] on div "Private Term" at bounding box center [310, 53] width 26 height 7
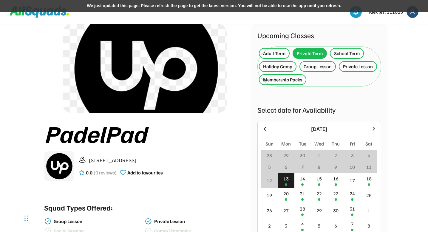
click at [349, 54] on div "School Term" at bounding box center [347, 53] width 26 height 7
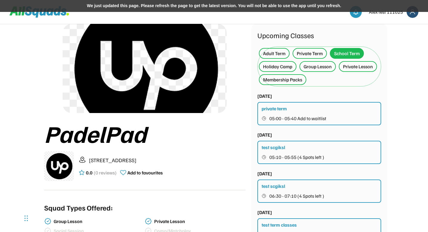
click at [278, 69] on div "Holiday Camp" at bounding box center [277, 66] width 29 height 7
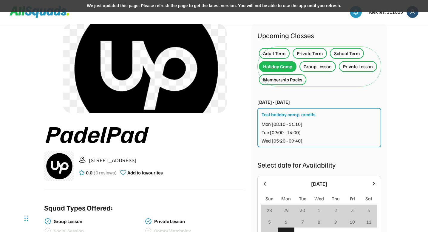
click at [313, 69] on div "Group Lesson" at bounding box center [318, 66] width 28 height 7
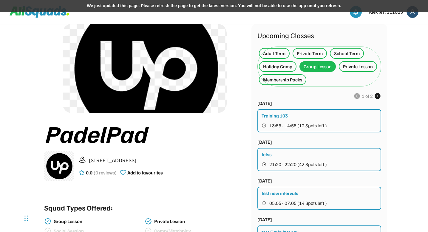
click at [354, 66] on div "Private Lesson" at bounding box center [358, 66] width 30 height 7
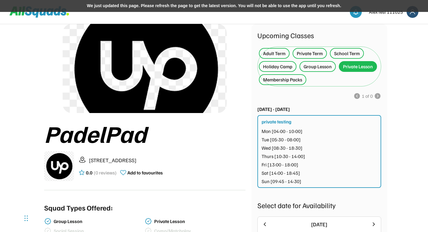
click at [295, 82] on div "Membership Packs" at bounding box center [282, 79] width 39 height 7
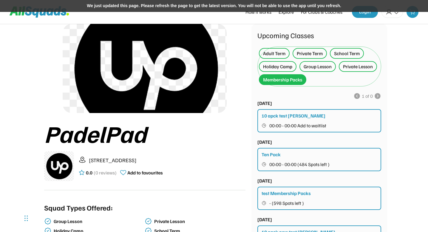
click at [157, 5] on div "We just updated this page. Please refresh the page to get the latest version. Y…" at bounding box center [214, 6] width 428 height 12
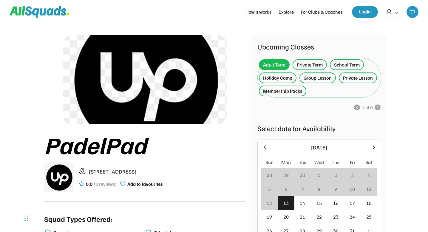
scroll to position [13, 0]
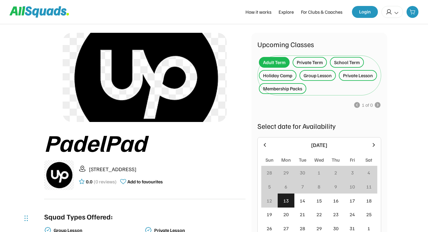
click at [305, 64] on div "Private Term" at bounding box center [310, 62] width 26 height 7
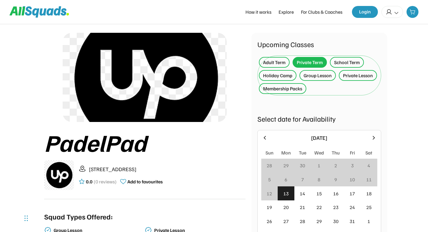
click at [341, 64] on div "School Term" at bounding box center [347, 62] width 26 height 7
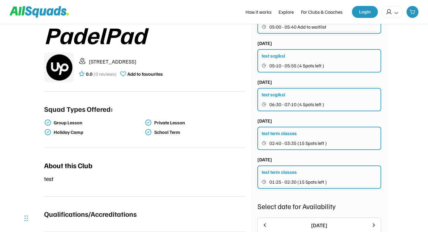
scroll to position [57, 0]
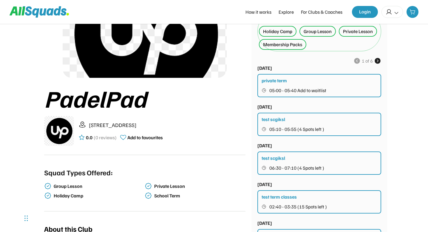
click at [377, 63] on use at bounding box center [377, 60] width 7 height 7
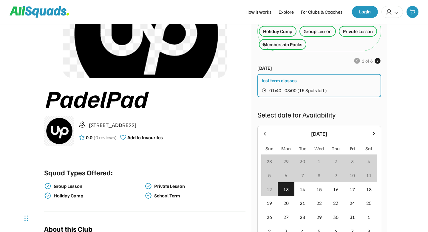
click at [377, 61] on use at bounding box center [377, 60] width 7 height 7
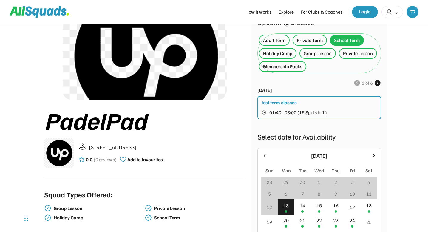
scroll to position [30, 0]
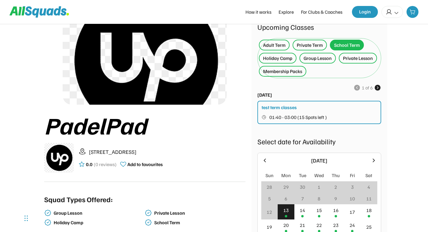
click at [324, 60] on div "Group Lesson" at bounding box center [318, 58] width 28 height 7
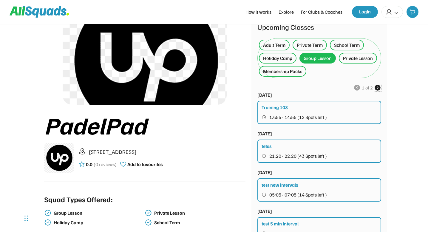
click at [377, 88] on use at bounding box center [377, 87] width 7 height 7
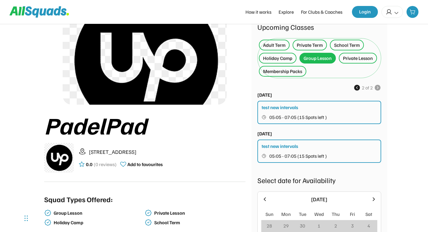
click at [295, 73] on div "Membership Packs" at bounding box center [282, 71] width 39 height 7
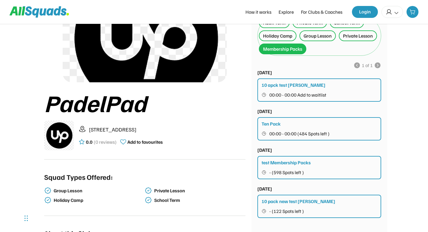
scroll to position [52, 0]
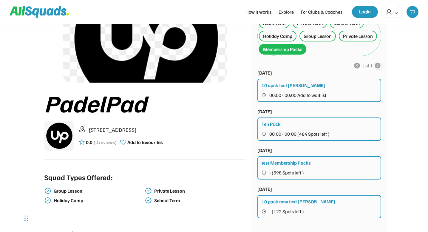
click at [379, 67] on use at bounding box center [377, 65] width 7 height 7
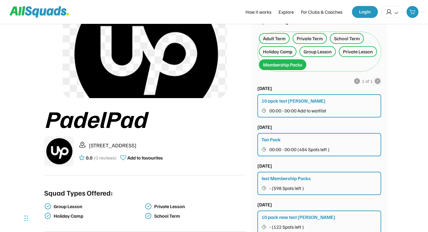
scroll to position [29, 0]
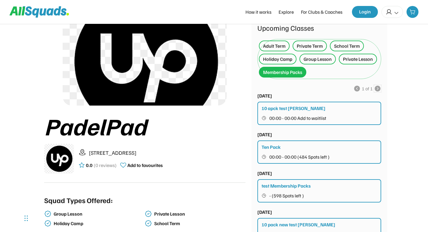
click at [281, 56] on div "Holiday Camp" at bounding box center [277, 59] width 29 height 7
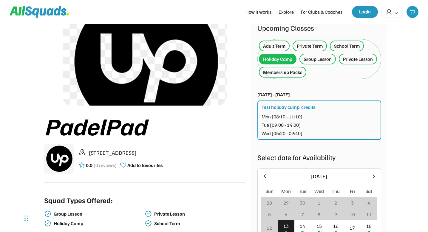
click at [354, 61] on div "Private Lesson" at bounding box center [358, 59] width 30 height 7
click at [325, 59] on div "Group Lesson" at bounding box center [318, 59] width 28 height 7
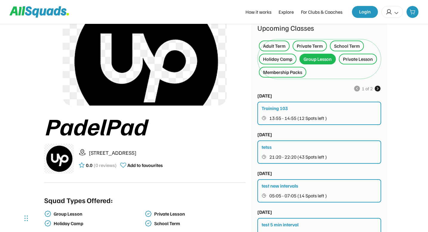
click at [378, 89] on icon at bounding box center [377, 88] width 7 height 7
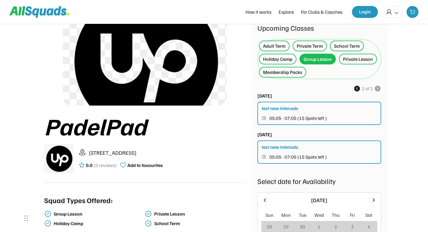
click at [345, 48] on div "School Term" at bounding box center [347, 45] width 26 height 7
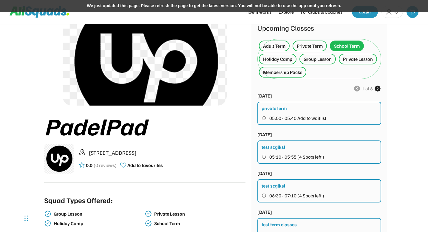
click at [182, 6] on div "We just updated this page. Please refresh the page to get the latest version. Y…" at bounding box center [214, 6] width 428 height 12
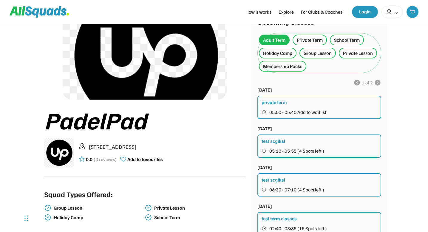
scroll to position [31, 0]
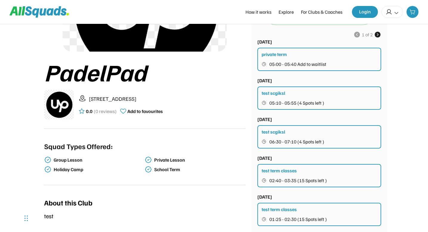
scroll to position [66, 0]
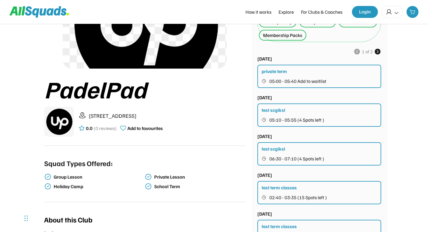
click at [378, 52] on use at bounding box center [377, 51] width 7 height 7
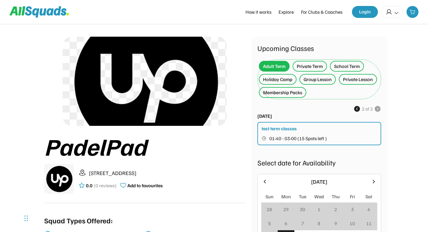
scroll to position [7, 0]
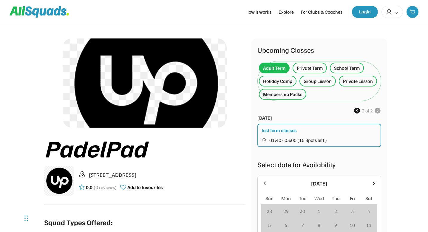
click at [311, 69] on div "Private Term" at bounding box center [310, 67] width 26 height 7
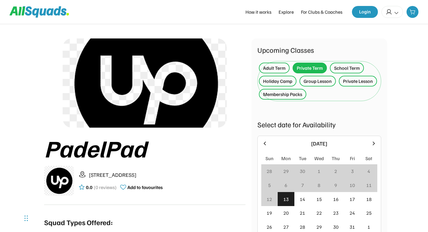
click at [353, 69] on div "School Term" at bounding box center [347, 67] width 26 height 7
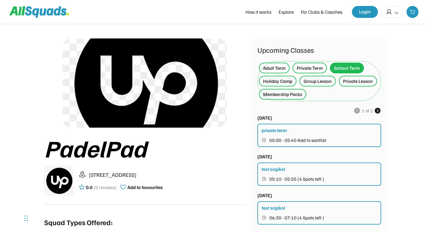
click at [379, 111] on use at bounding box center [377, 110] width 7 height 7
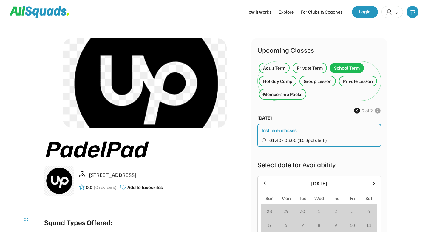
click at [284, 84] on div "Holiday Camp" at bounding box center [277, 81] width 29 height 7
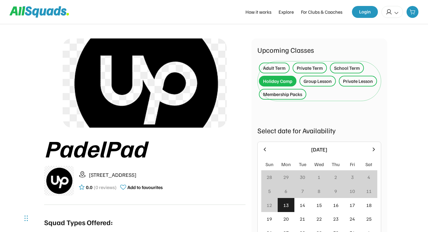
click at [324, 85] on div "Group Lesson" at bounding box center [318, 81] width 36 height 11
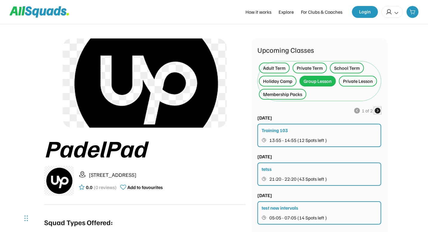
click at [379, 112] on use at bounding box center [377, 110] width 7 height 7
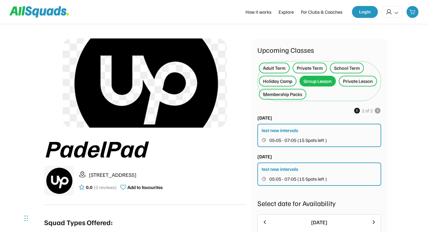
click at [359, 84] on div "Private Lesson" at bounding box center [358, 81] width 30 height 7
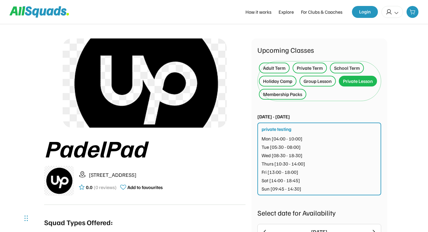
click at [296, 99] on div "Membership Packs" at bounding box center [282, 94] width 47 height 11
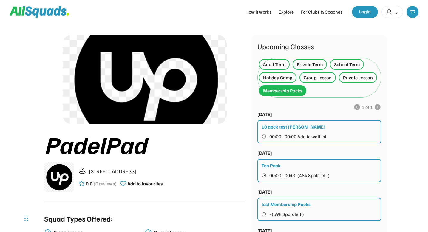
scroll to position [0, 0]
